Goal: Transaction & Acquisition: Register for event/course

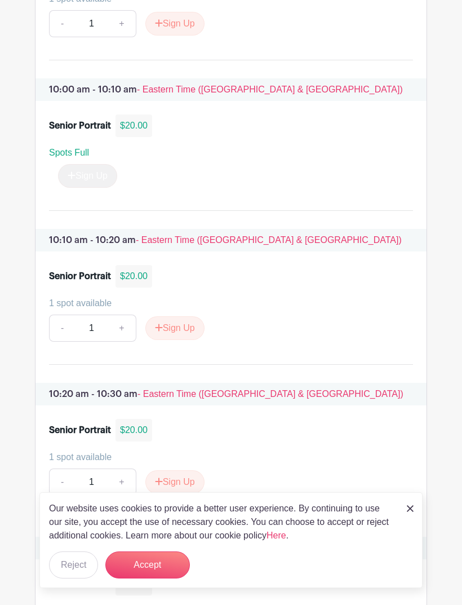
scroll to position [1265, 0]
click at [173, 329] on button "Sign Up" at bounding box center [174, 329] width 59 height 24
click at [157, 579] on button "Accept" at bounding box center [147, 564] width 85 height 27
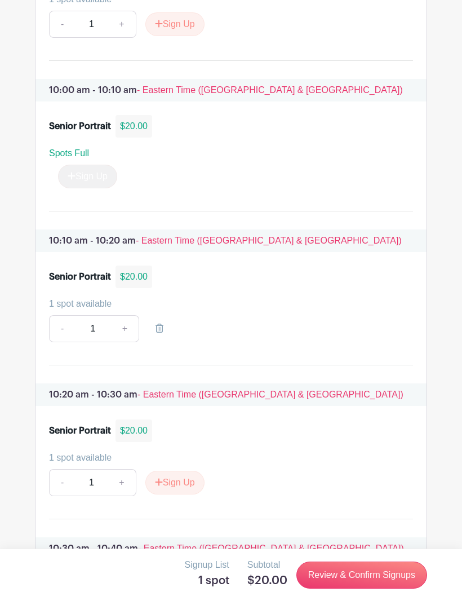
click at [350, 589] on link "Review & Confirm Signups" at bounding box center [362, 575] width 131 height 27
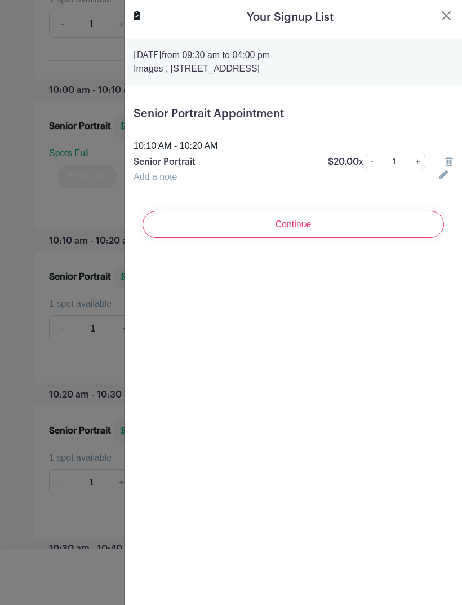
click at [103, 443] on div at bounding box center [231, 302] width 462 height 605
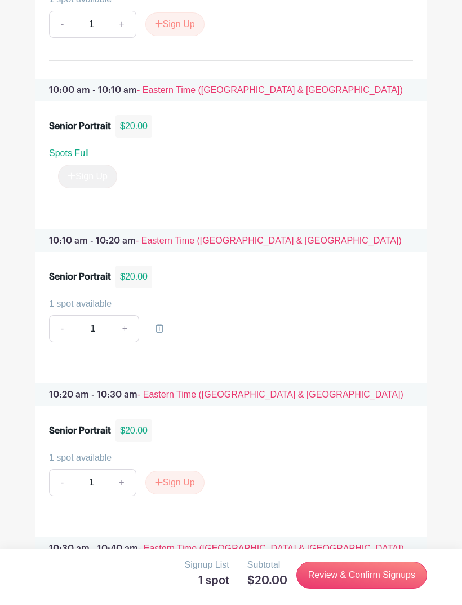
click at [63, 332] on link "-" at bounding box center [62, 328] width 26 height 27
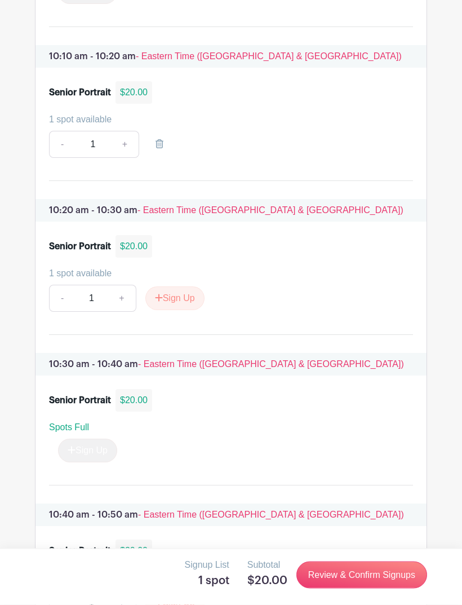
scroll to position [1447, 0]
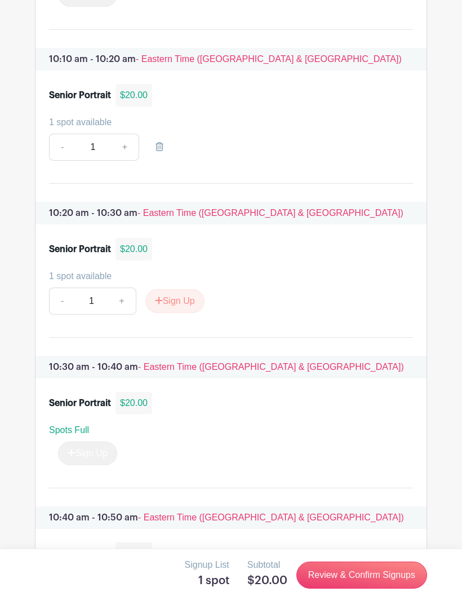
click at [157, 143] on link at bounding box center [160, 147] width 32 height 27
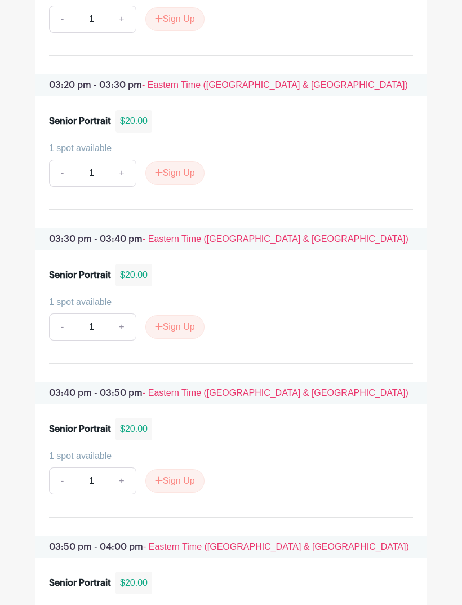
scroll to position [5253, 0]
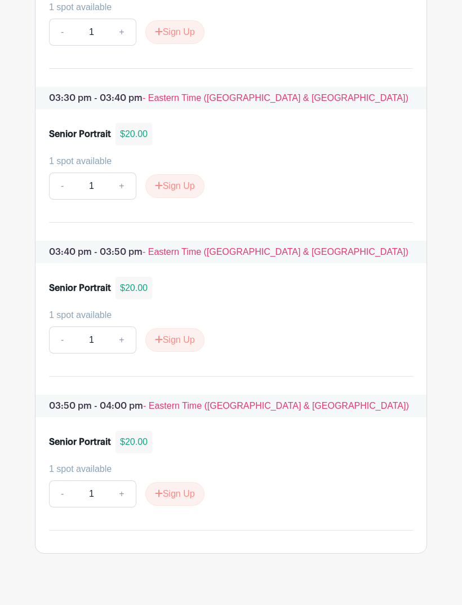
click at [176, 352] on button "Sign Up" at bounding box center [174, 340] width 59 height 24
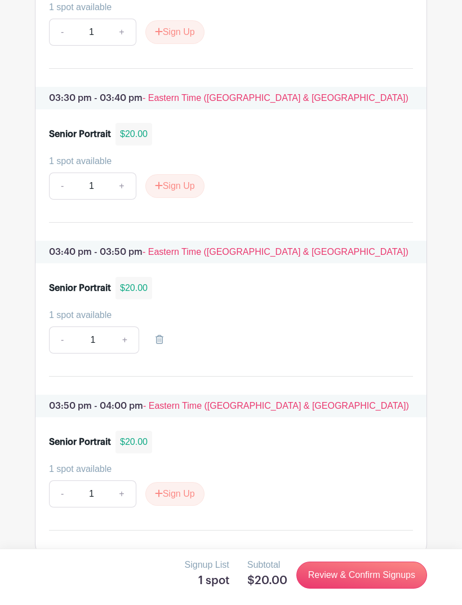
click at [352, 589] on link "Review & Confirm Signups" at bounding box center [362, 575] width 131 height 27
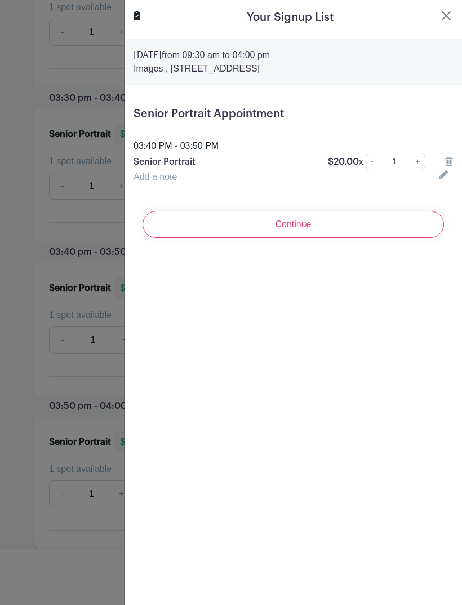
click at [287, 224] on input "Continue" at bounding box center [294, 224] width 302 height 27
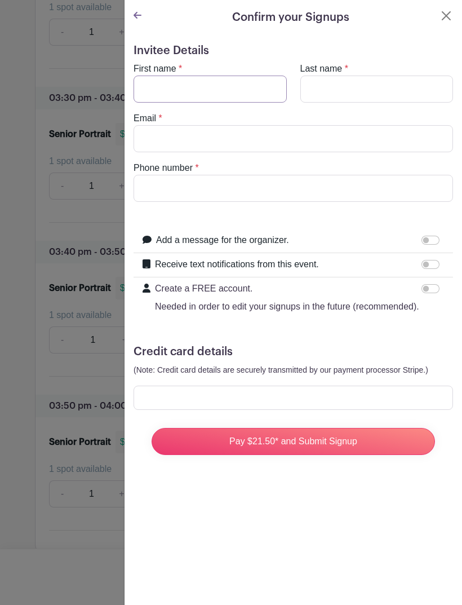
click at [266, 83] on input "First name" at bounding box center [210, 89] width 153 height 27
type input "[PERSON_NAME]"
type input "B"
type input "[EMAIL_ADDRESS][DOMAIN_NAME]"
click at [247, 175] on input "Phone number" at bounding box center [294, 188] width 320 height 27
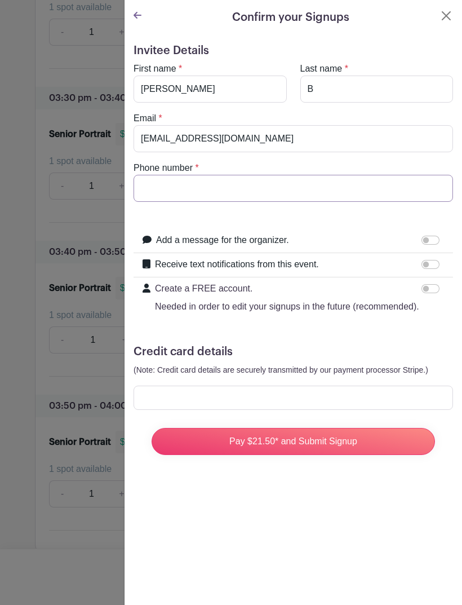
type input "9294756747"
click at [339, 391] on div at bounding box center [294, 398] width 320 height 24
